Goal: Check status: Check status

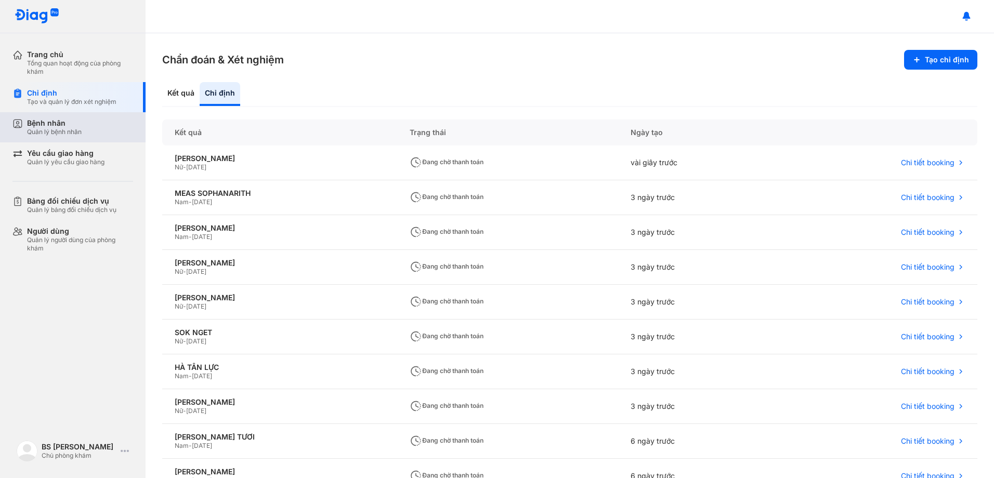
click at [51, 123] on div "Bệnh nhân" at bounding box center [54, 123] width 55 height 9
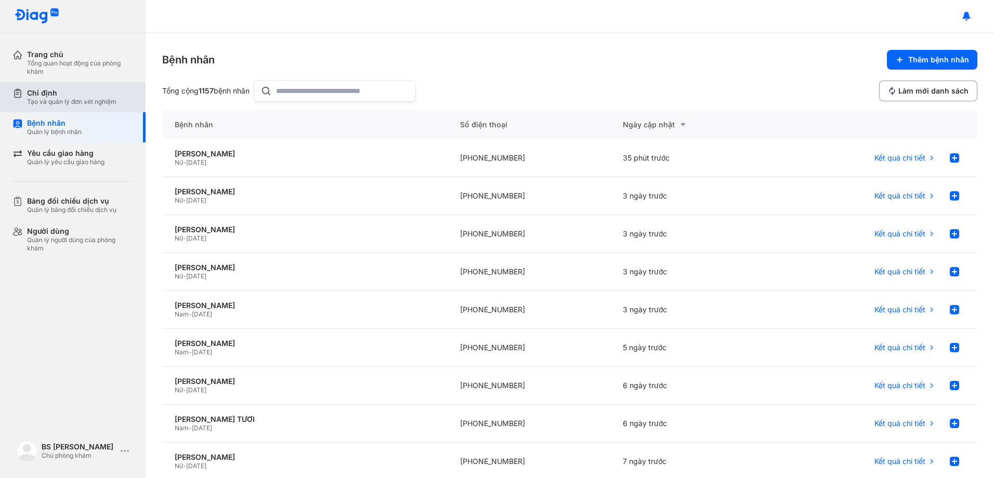
click at [99, 94] on div "Chỉ định" at bounding box center [71, 92] width 89 height 9
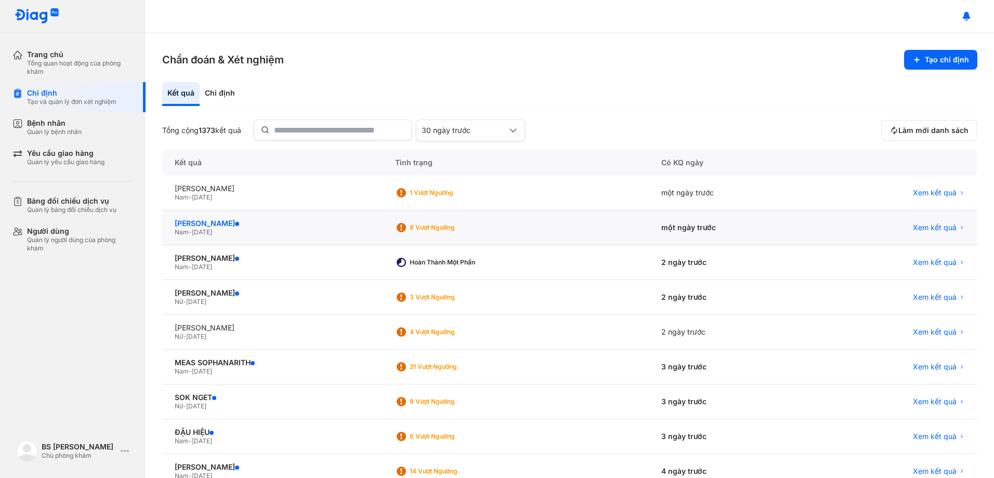
click at [220, 222] on div "[PERSON_NAME]" at bounding box center [272, 223] width 195 height 9
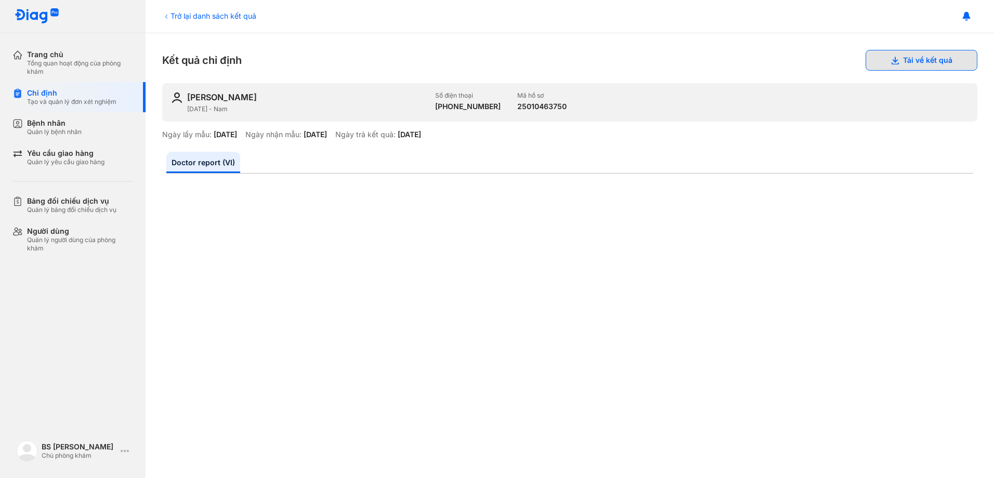
click at [891, 63] on button "Tải về kết quả" at bounding box center [921, 60] width 112 height 21
click at [62, 96] on div "Chỉ định" at bounding box center [71, 92] width 89 height 9
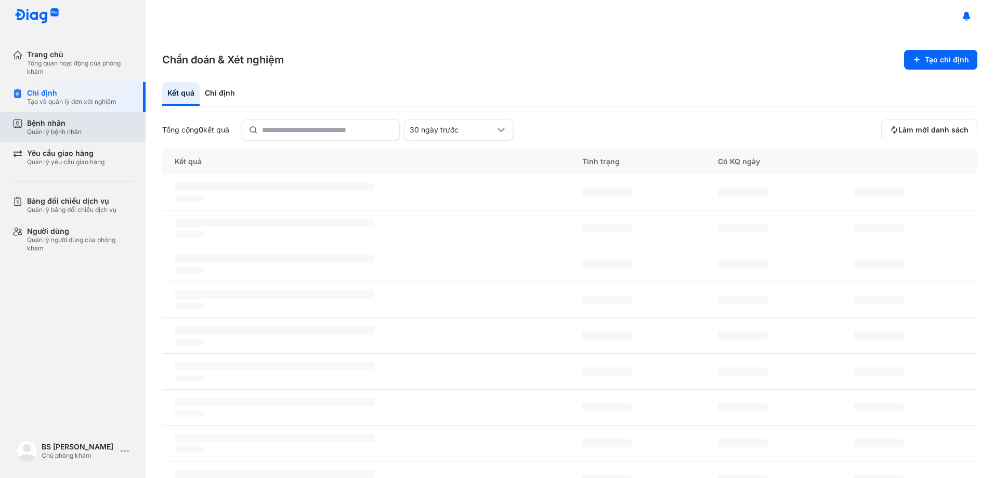
click at [77, 132] on div "Quản lý bệnh nhân" at bounding box center [54, 132] width 55 height 8
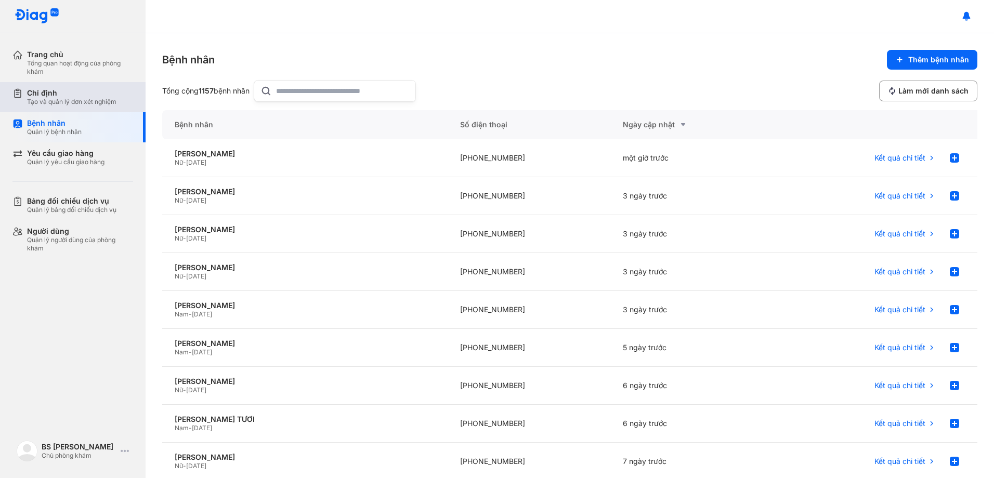
click at [62, 96] on div "Chỉ định" at bounding box center [71, 92] width 89 height 9
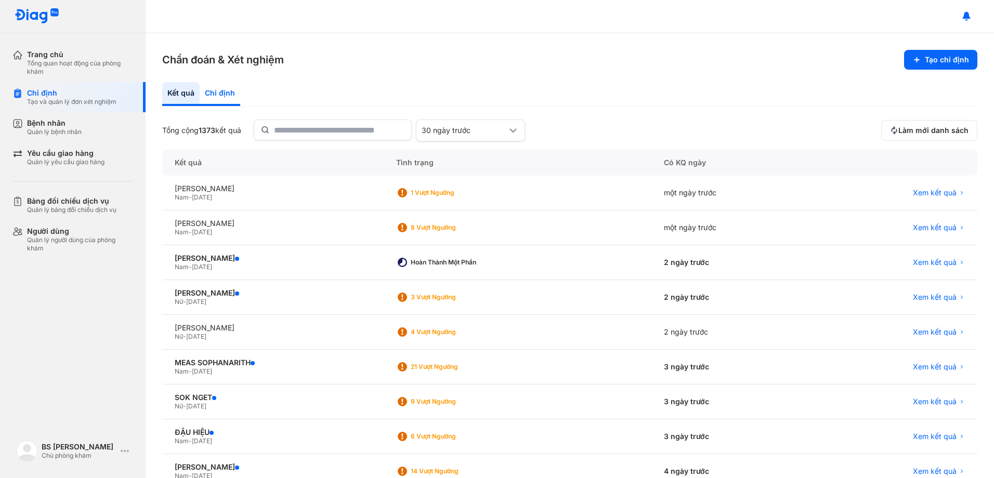
click at [224, 90] on div "Chỉ định" at bounding box center [220, 94] width 41 height 24
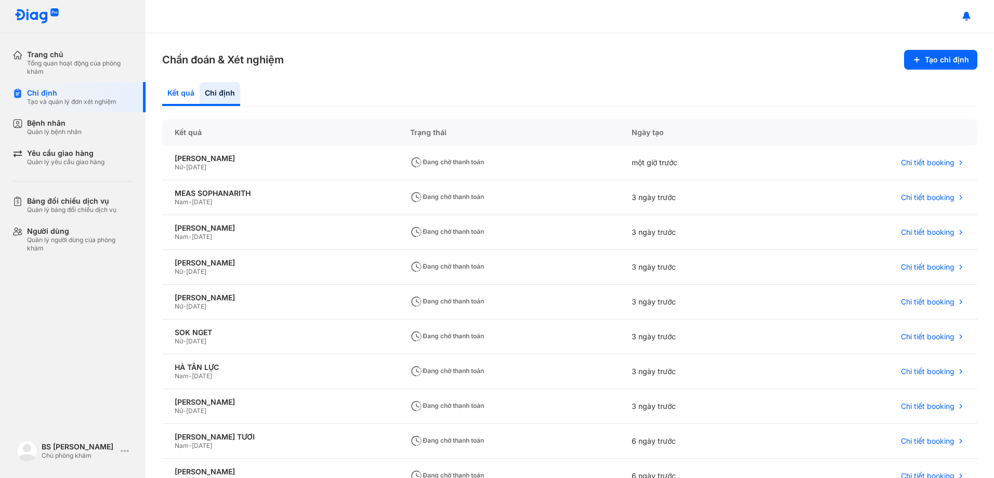
click at [200, 88] on div "Kết quả" at bounding box center [220, 94] width 41 height 24
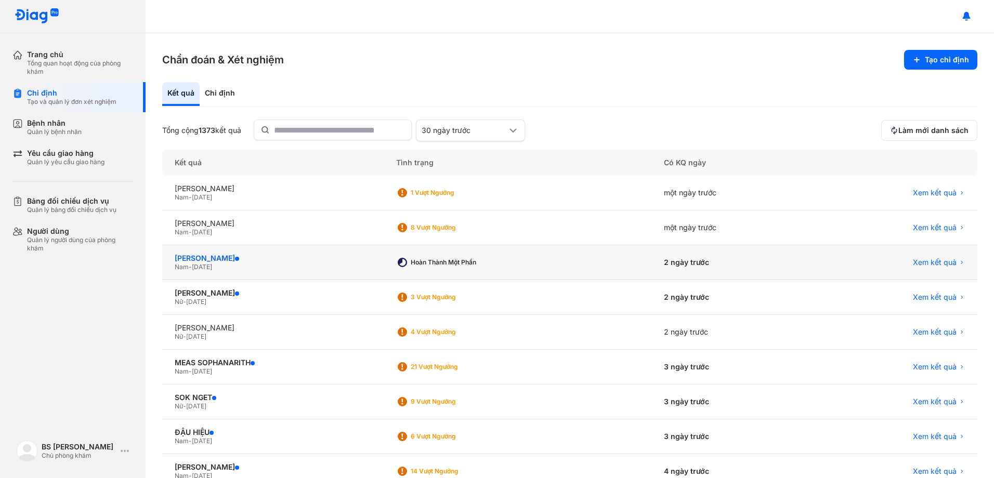
drag, startPoint x: 235, startPoint y: 265, endPoint x: 243, endPoint y: 262, distance: 8.7
click at [235, 264] on div "Nam - 15/06/1945" at bounding box center [273, 267] width 196 height 8
